Goal: Information Seeking & Learning: Learn about a topic

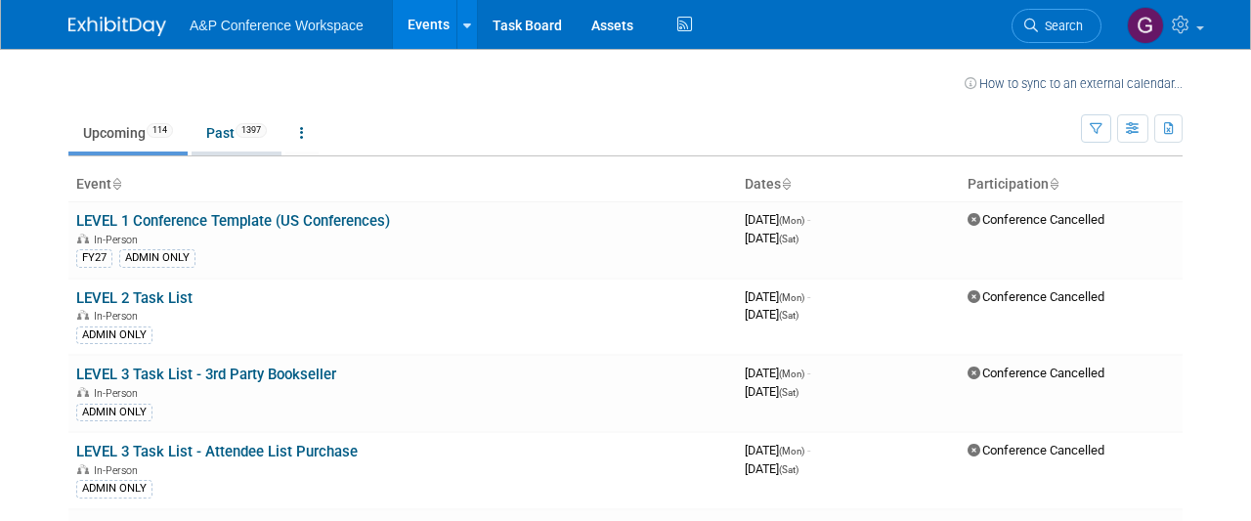
click at [222, 130] on link "Past 1397" at bounding box center [237, 132] width 90 height 37
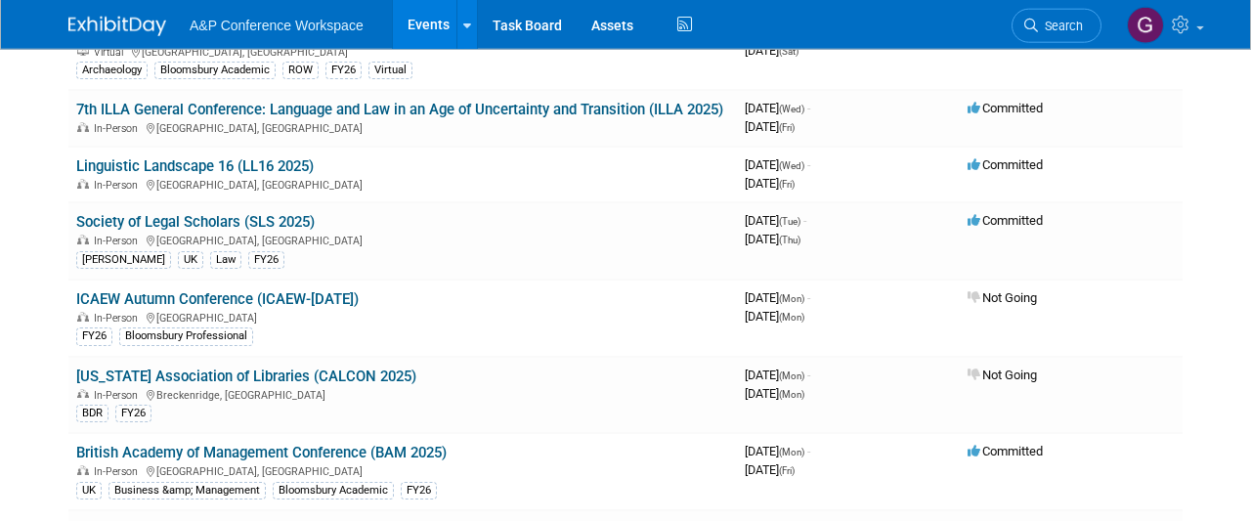
scroll to position [1321, 0]
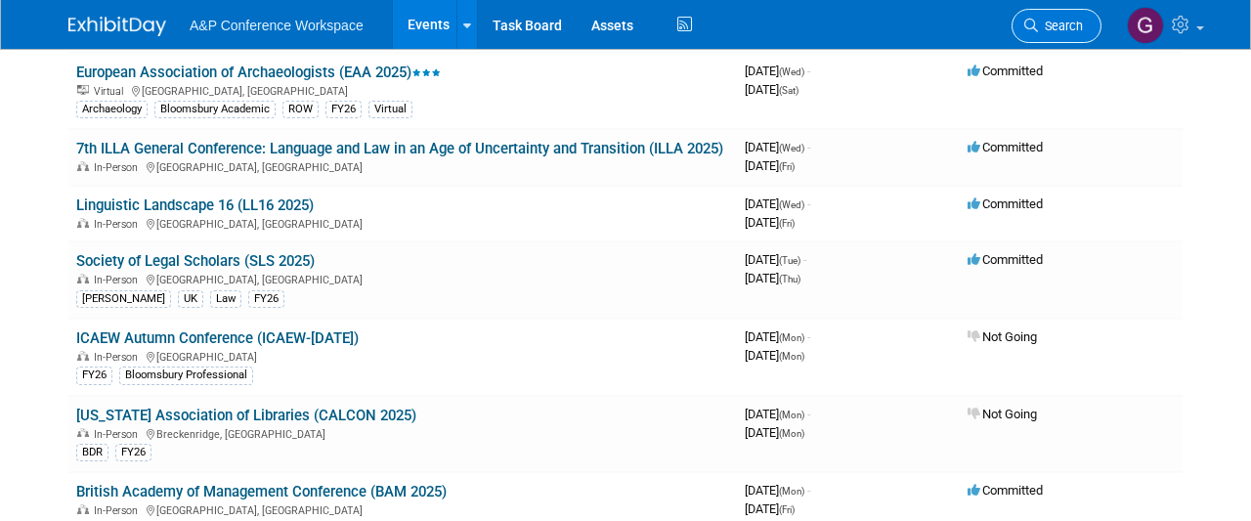
click at [1076, 21] on span "Search" at bounding box center [1060, 26] width 45 height 15
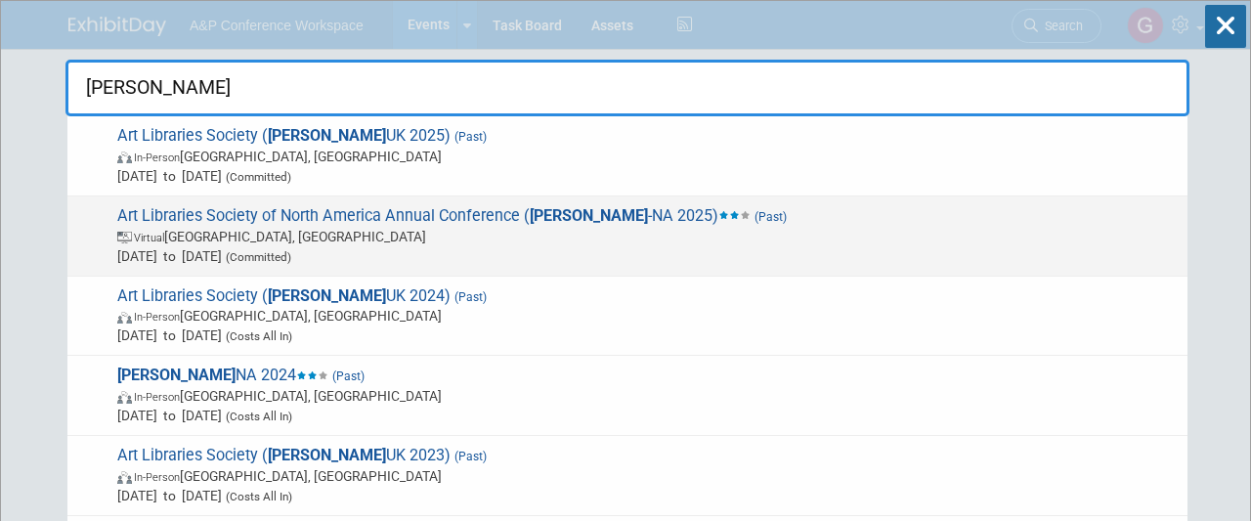
click at [227, 215] on span "Art Libraries Society of North America Annual Conference ( [PERSON_NAME] 2025) …" at bounding box center [644, 236] width 1066 height 60
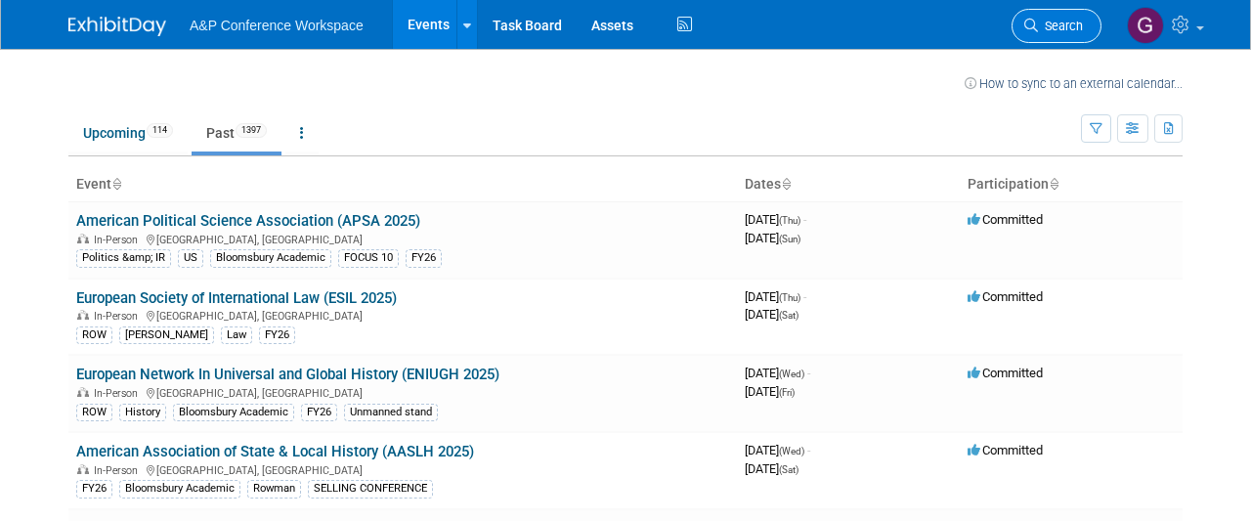
click at [1052, 19] on span "Search" at bounding box center [1060, 26] width 45 height 15
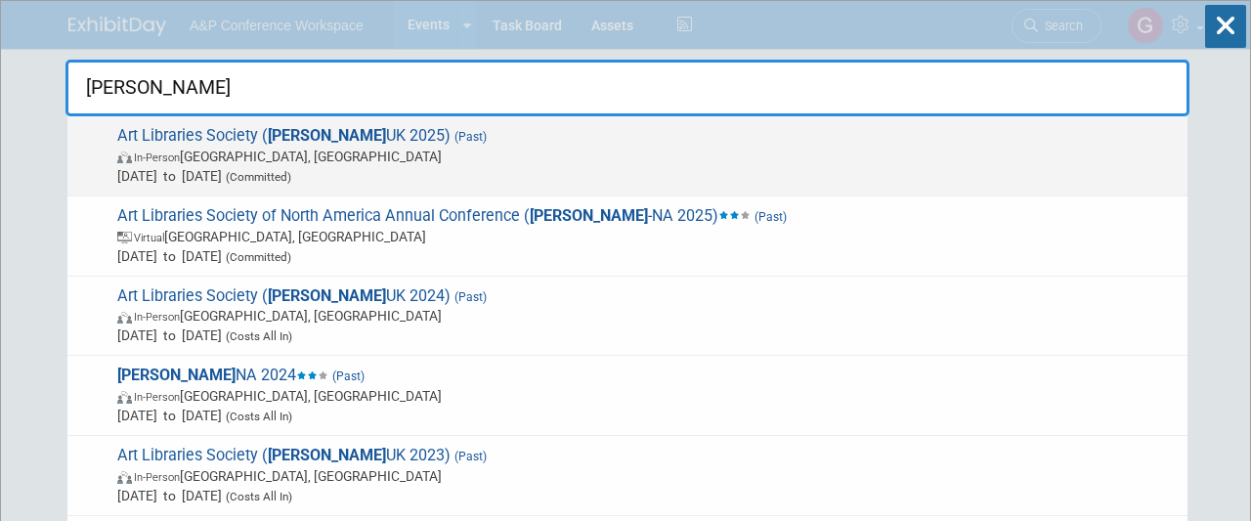
type input "[PERSON_NAME]"
click at [202, 133] on span "Art Libraries Society ( [GEOGRAPHIC_DATA] UK 2025) (Past) In-Person [GEOGRAPHIC…" at bounding box center [644, 156] width 1066 height 60
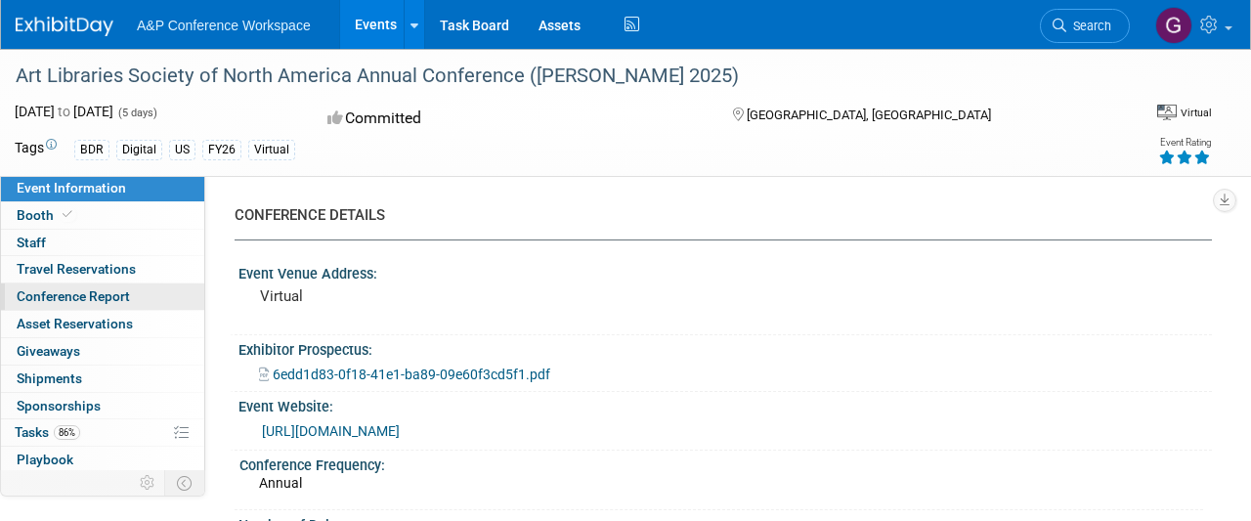
click at [71, 288] on span "Conference Report" at bounding box center [73, 296] width 113 height 16
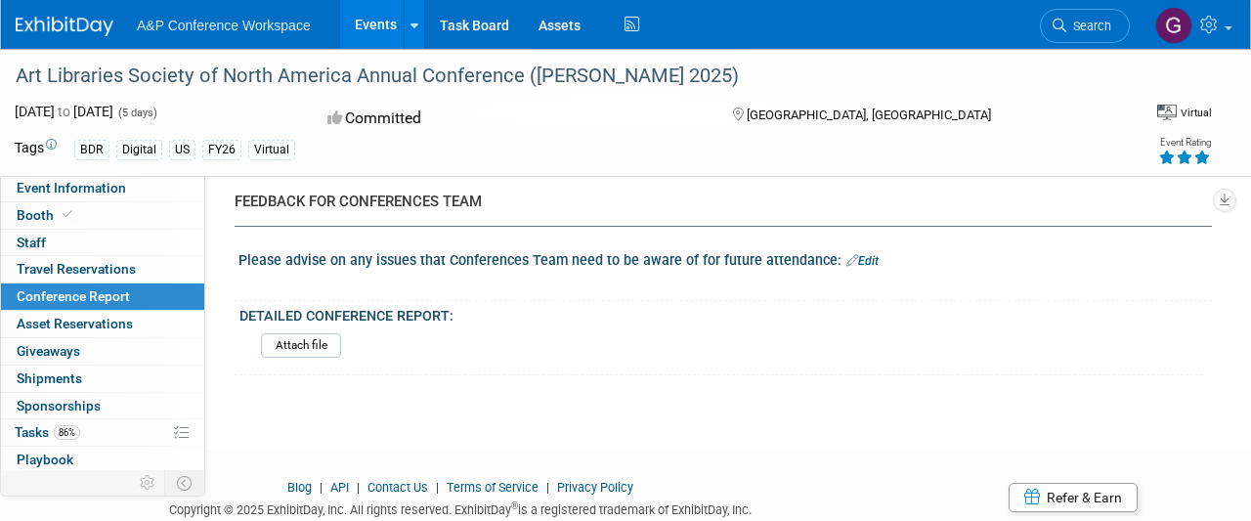
scroll to position [4045, 0]
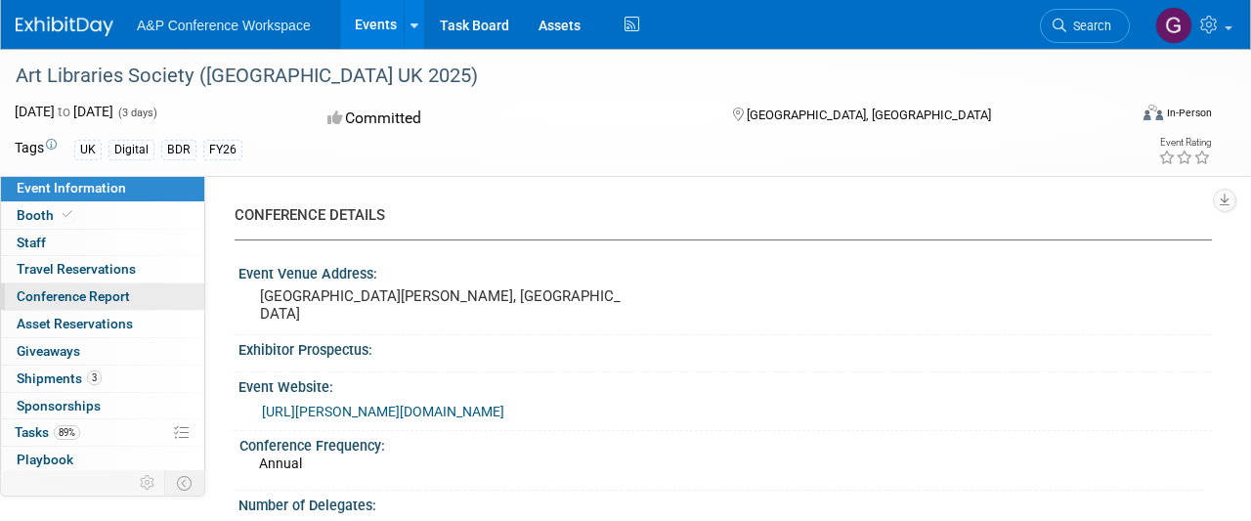
click at [71, 300] on span "Conference Report" at bounding box center [73, 296] width 113 height 16
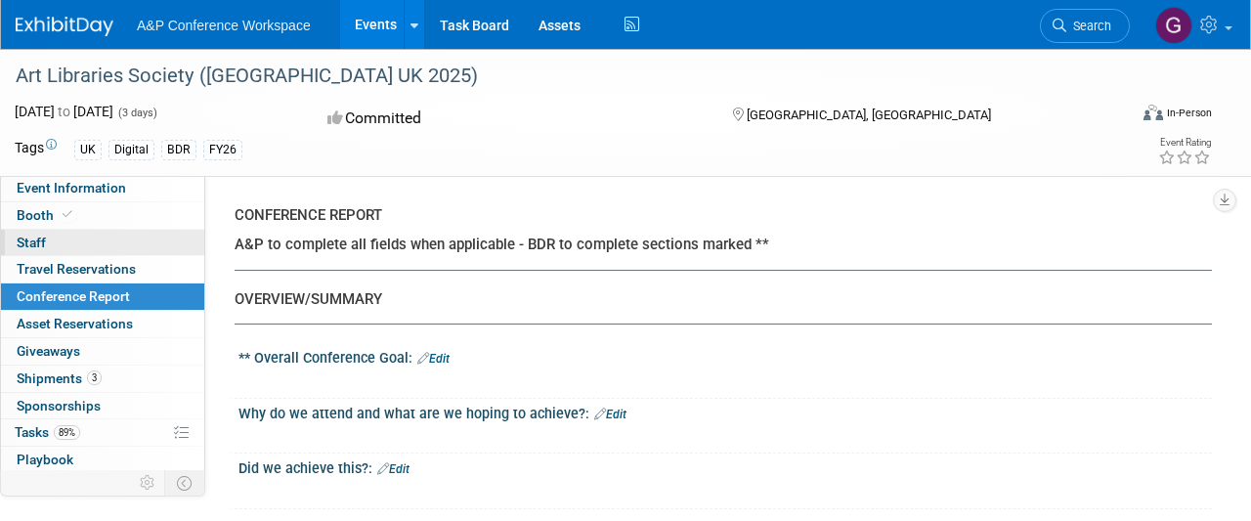
click at [33, 244] on span "Staff 0" at bounding box center [31, 242] width 29 height 16
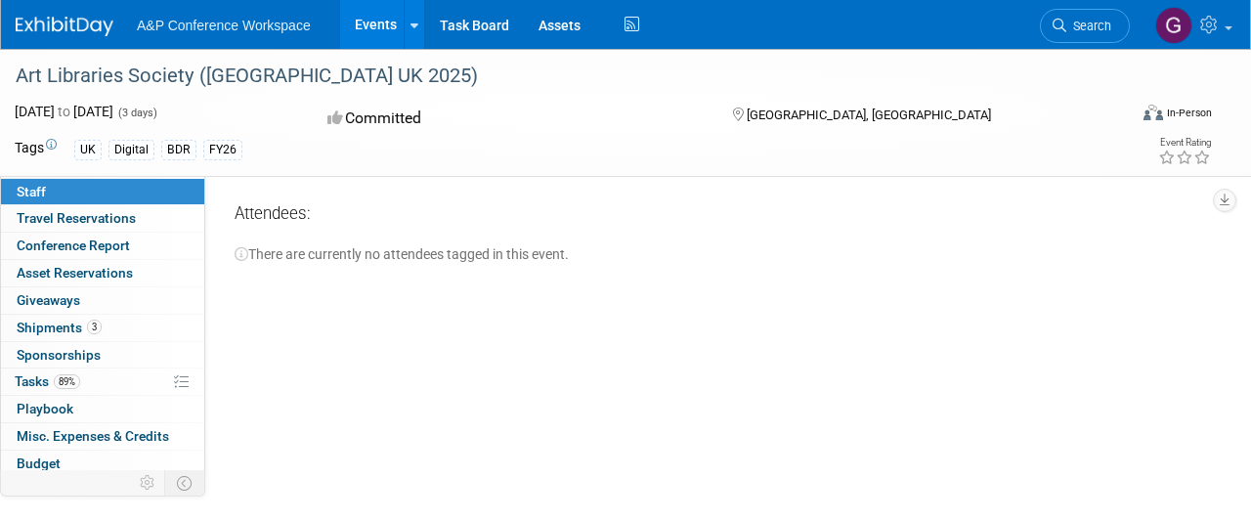
scroll to position [135, 0]
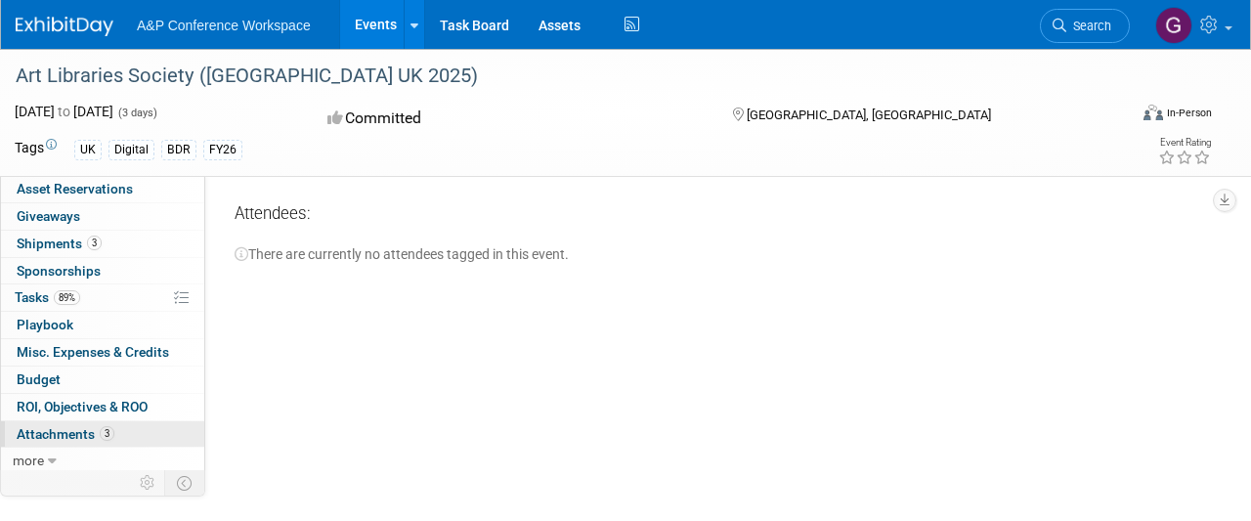
click at [90, 436] on span "Attachments 3" at bounding box center [66, 434] width 98 height 16
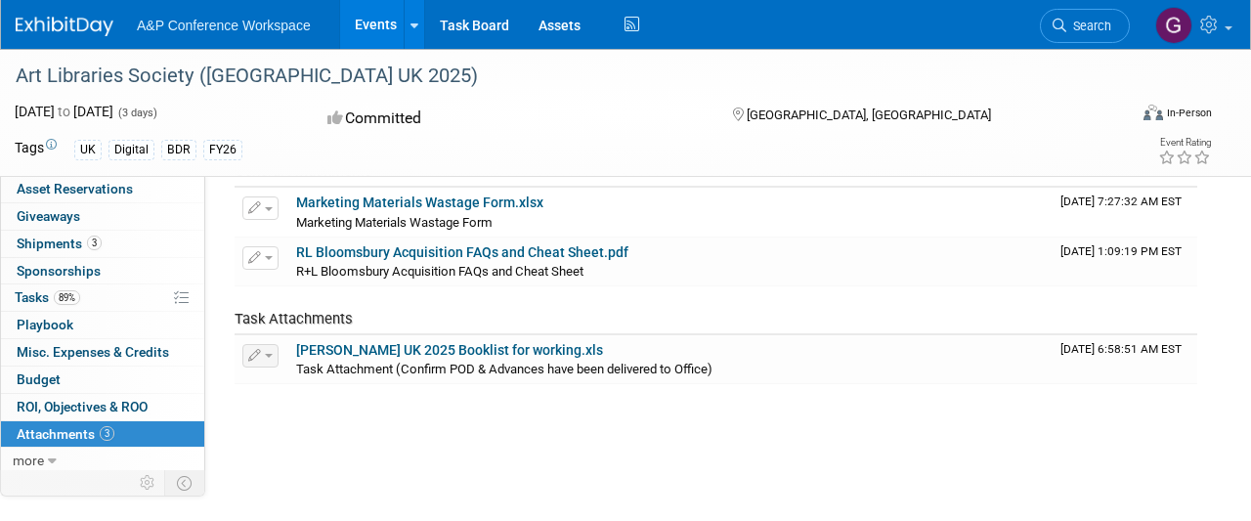
scroll to position [203, 0]
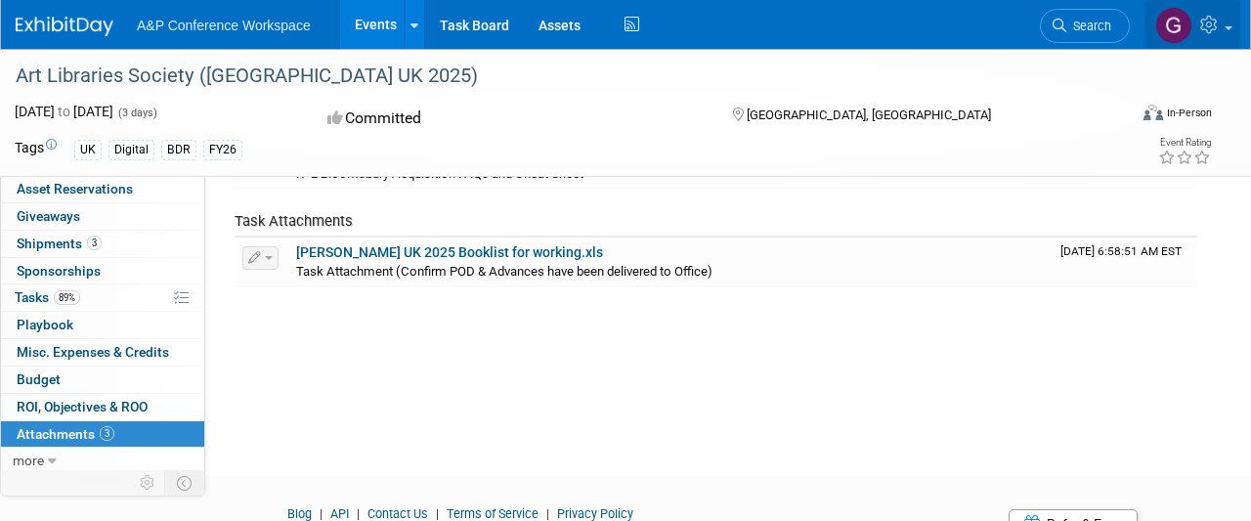
click at [1176, 26] on img at bounding box center [1173, 25] width 37 height 37
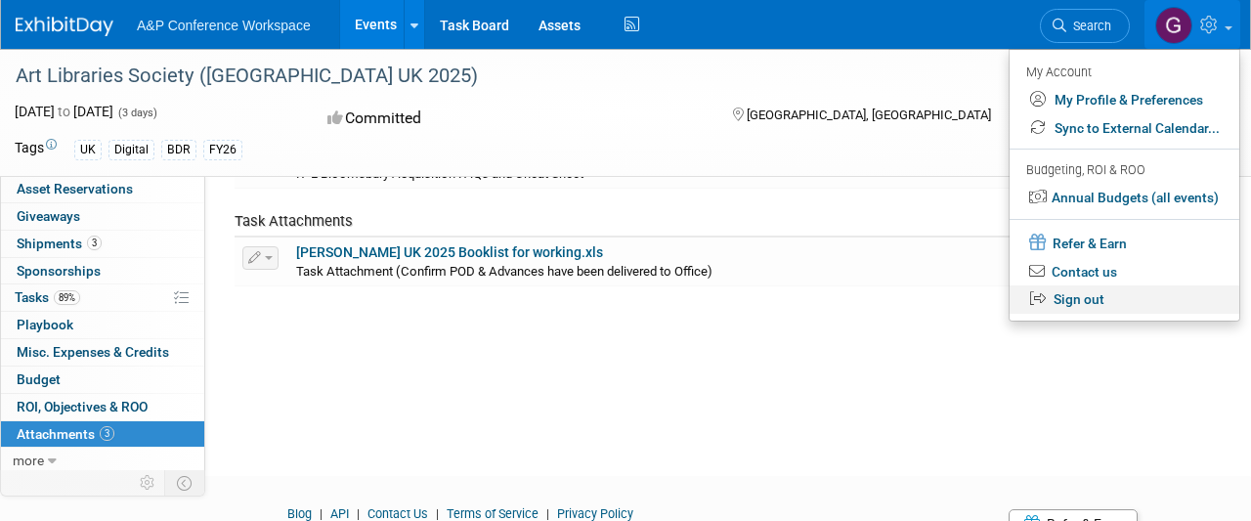
drag, startPoint x: 1088, startPoint y: 302, endPoint x: 1074, endPoint y: 206, distance: 96.9
click at [1086, 297] on link "Sign out" at bounding box center [1124, 299] width 230 height 28
